Goal: Navigation & Orientation: Find specific page/section

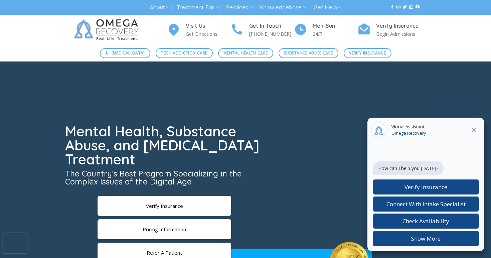
click at [475, 131] on icon at bounding box center [474, 129] width 5 height 5
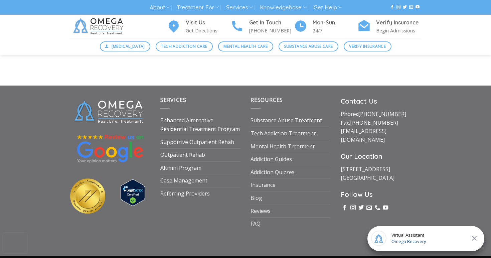
scroll to position [2323, 0]
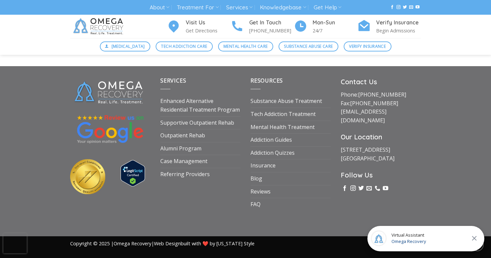
click at [477, 237] on icon at bounding box center [474, 238] width 8 height 8
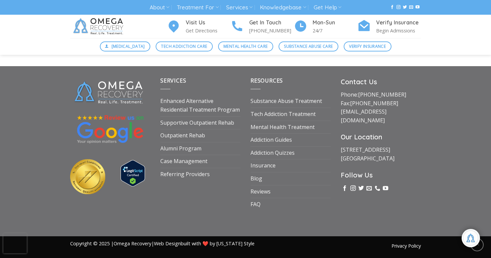
scroll to position [111, 0]
click at [407, 242] on link "Privacy Policy" at bounding box center [405, 245] width 29 height 6
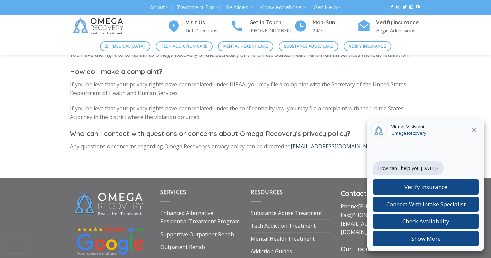
scroll to position [253, 0]
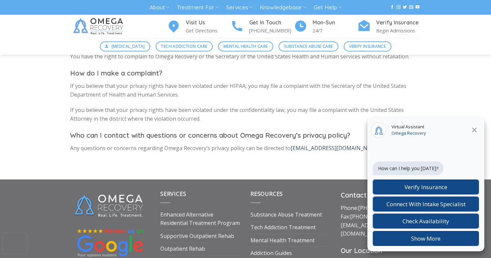
click at [476, 129] on icon at bounding box center [474, 130] width 8 height 8
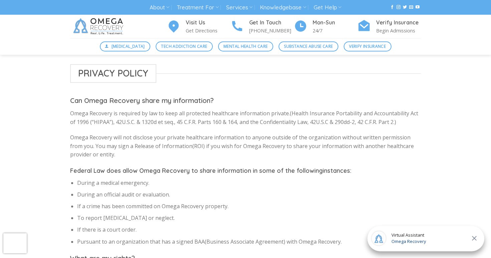
scroll to position [0, 0]
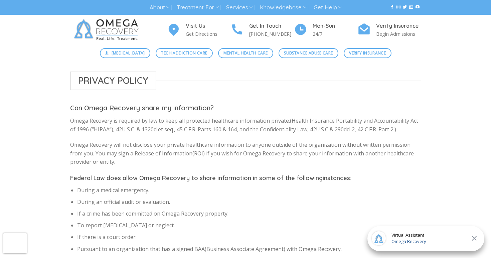
click at [112, 25] on img at bounding box center [107, 30] width 75 height 30
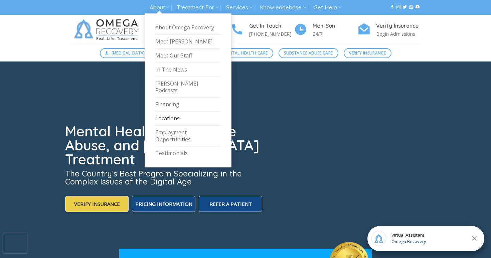
click at [169, 116] on link "Locations" at bounding box center [187, 118] width 65 height 14
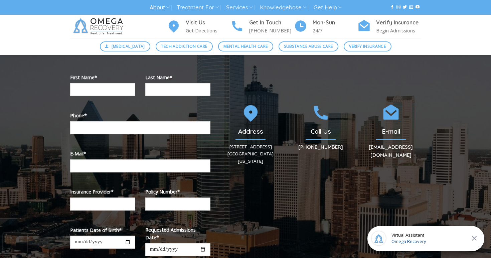
scroll to position [106, 0]
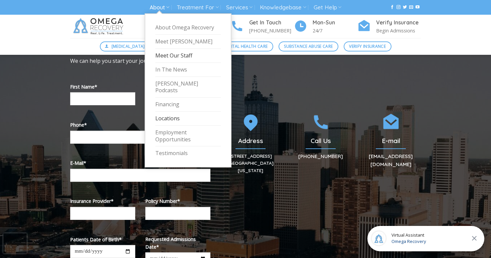
click at [167, 59] on link "Meet Our Staff" at bounding box center [187, 56] width 65 height 14
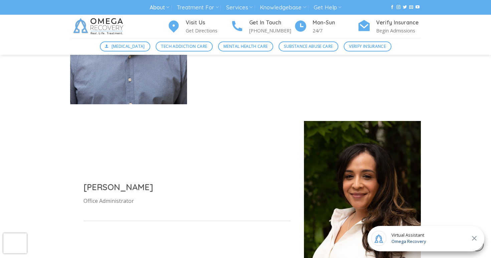
scroll to position [470, 0]
